Goal: Check status

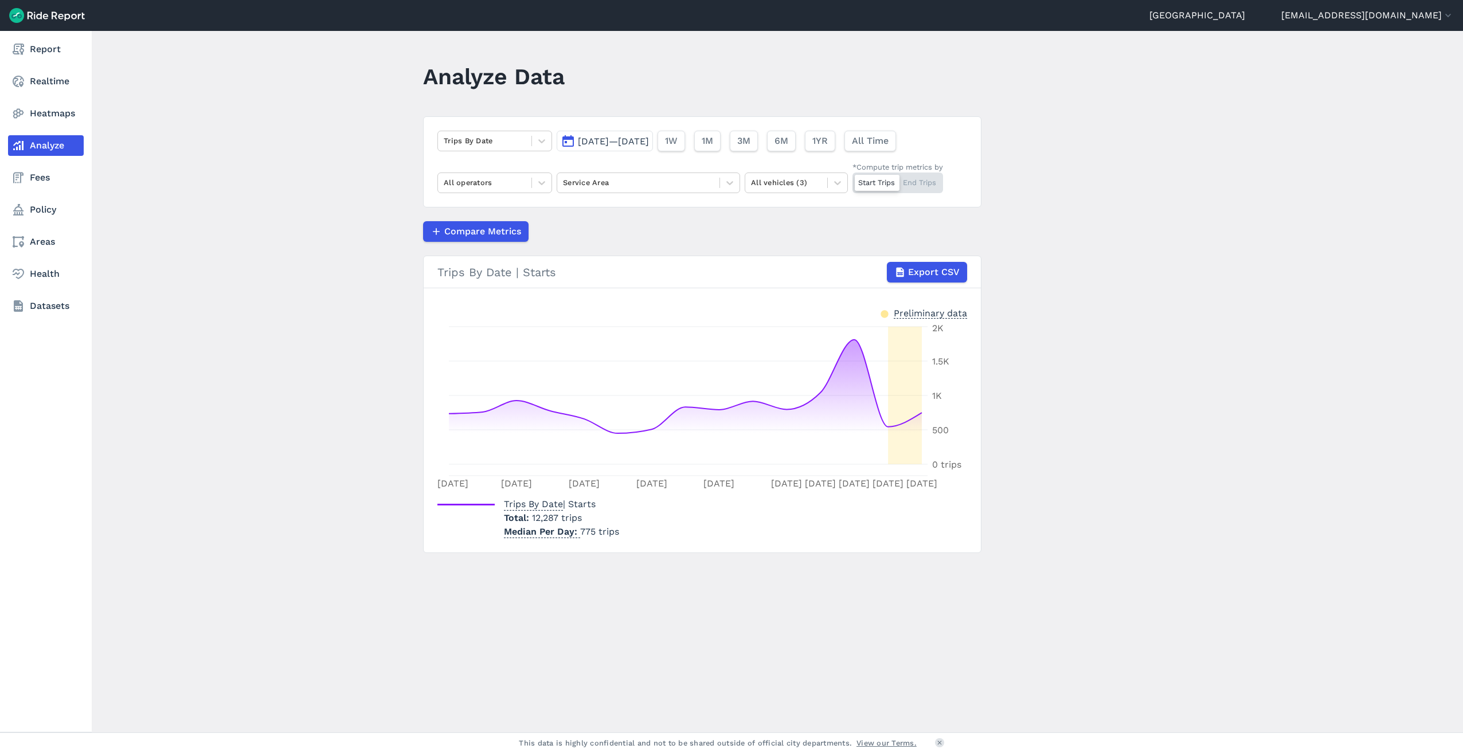
click at [61, 149] on link "Analyze" at bounding box center [46, 145] width 76 height 21
click at [54, 75] on link "Realtime" at bounding box center [46, 81] width 76 height 21
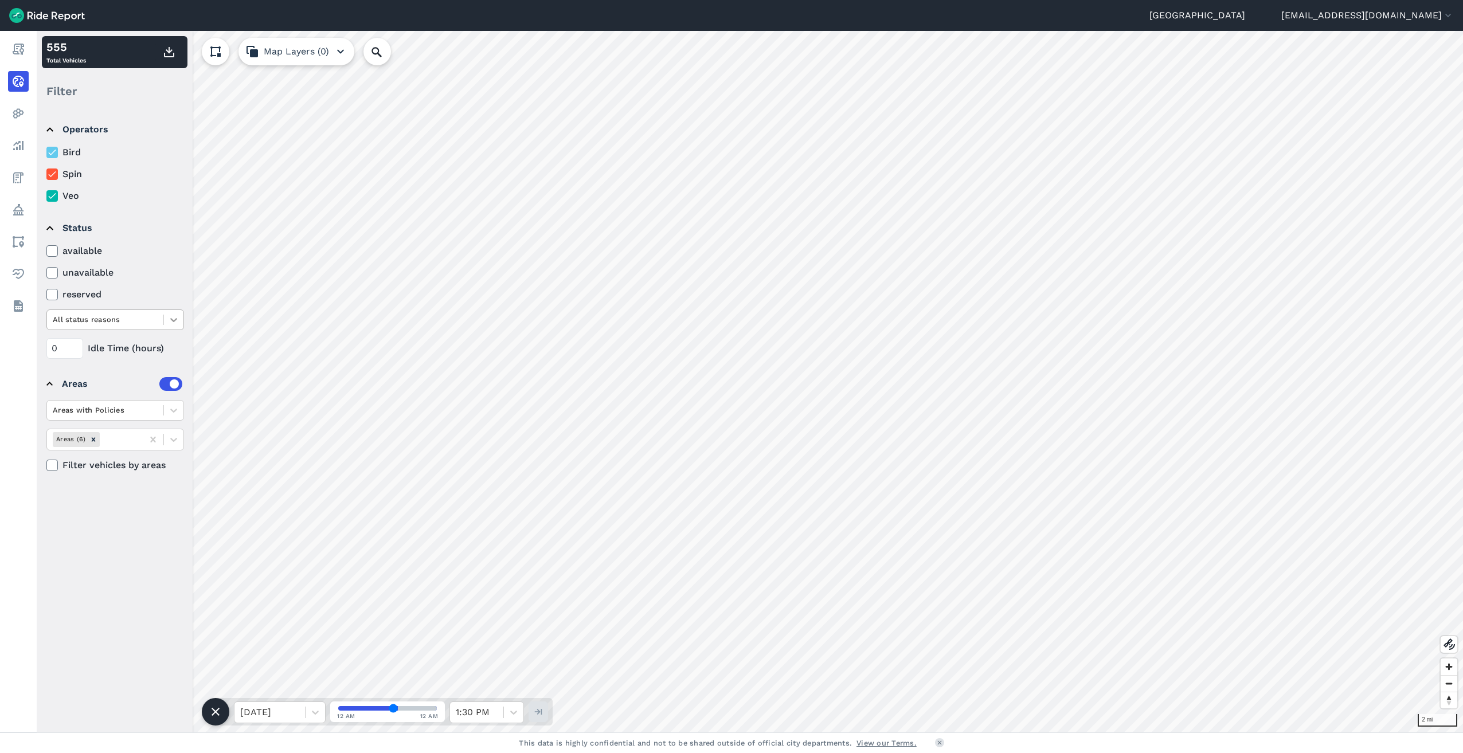
click at [178, 320] on icon at bounding box center [173, 319] width 11 height 11
click at [136, 365] on div "Battery Low" at bounding box center [115, 367] width 138 height 20
click at [51, 273] on icon at bounding box center [52, 272] width 10 height 11
click at [46, 273] on input "unavailable" at bounding box center [46, 269] width 0 height 7
